Goal: Information Seeking & Learning: Learn about a topic

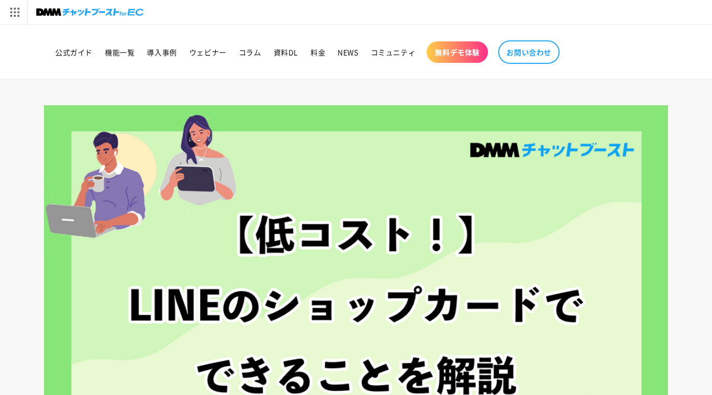
click at [387, 31] on header "公式ガイド 機能一覧 導入事例 ウェビナー コラム 資料DL 料金 NEWS コミュニティ 無料デモ体験" at bounding box center [355, 52] width 685 height 54
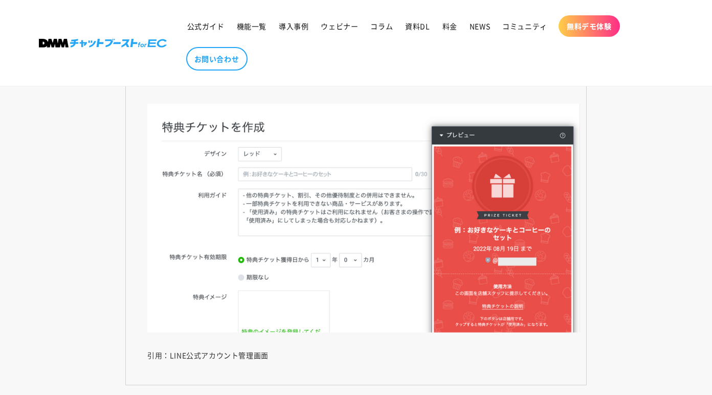
scroll to position [4716, 0]
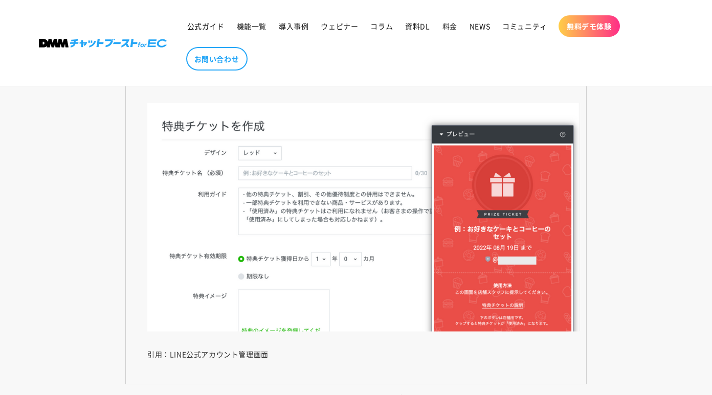
click at [380, 5] on header "公式ガイド 機能一覧 導入事例 ウェビナー コラム 資料DL 料金 NEWS コミュニティ 無料デモ体験" at bounding box center [355, 43] width 685 height 86
